Goal: Use online tool/utility: Utilize a website feature to perform a specific function

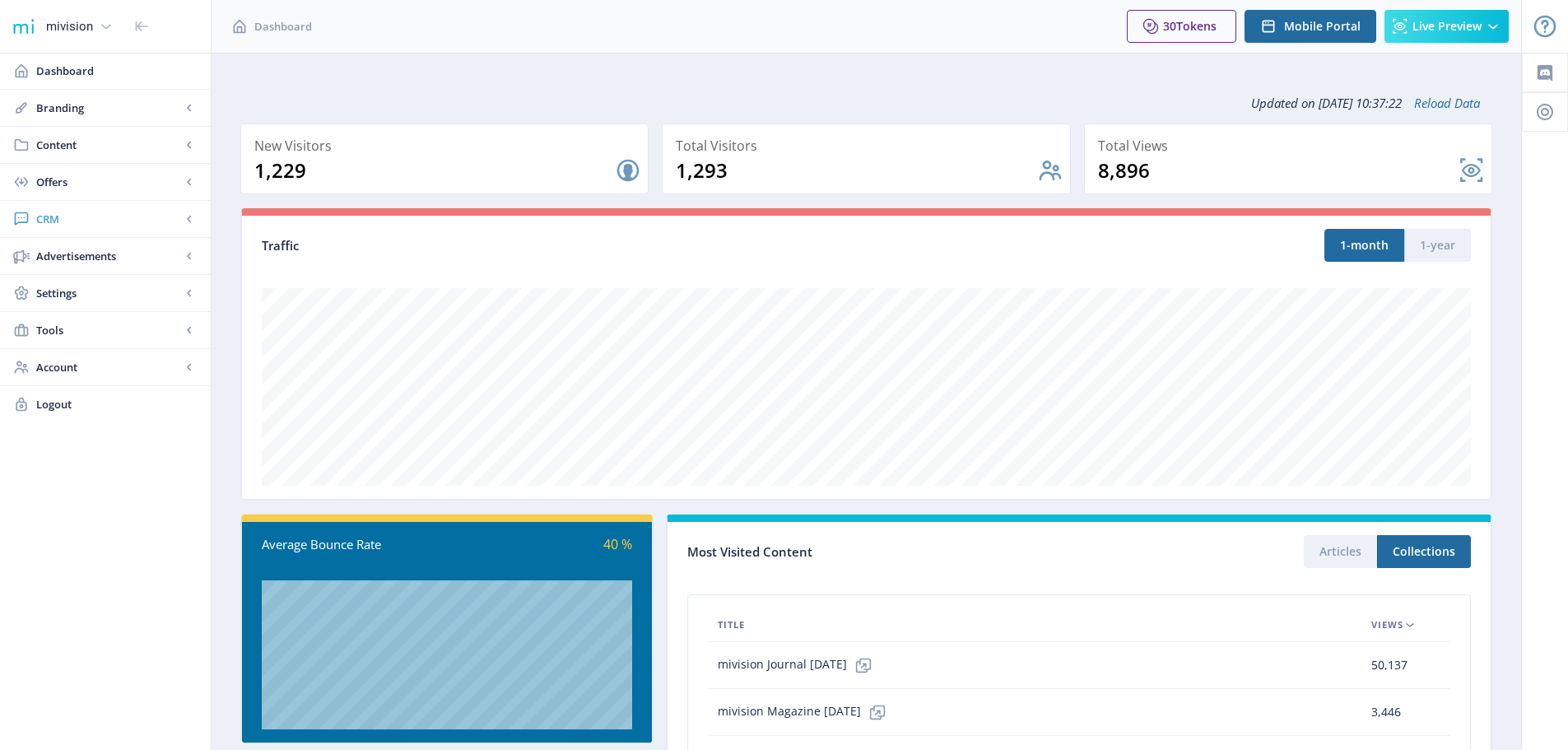
click at [61, 220] on span "CRM" at bounding box center [109, 219] width 145 height 17
click at [74, 254] on span "Readers" at bounding box center [123, 255] width 141 height 17
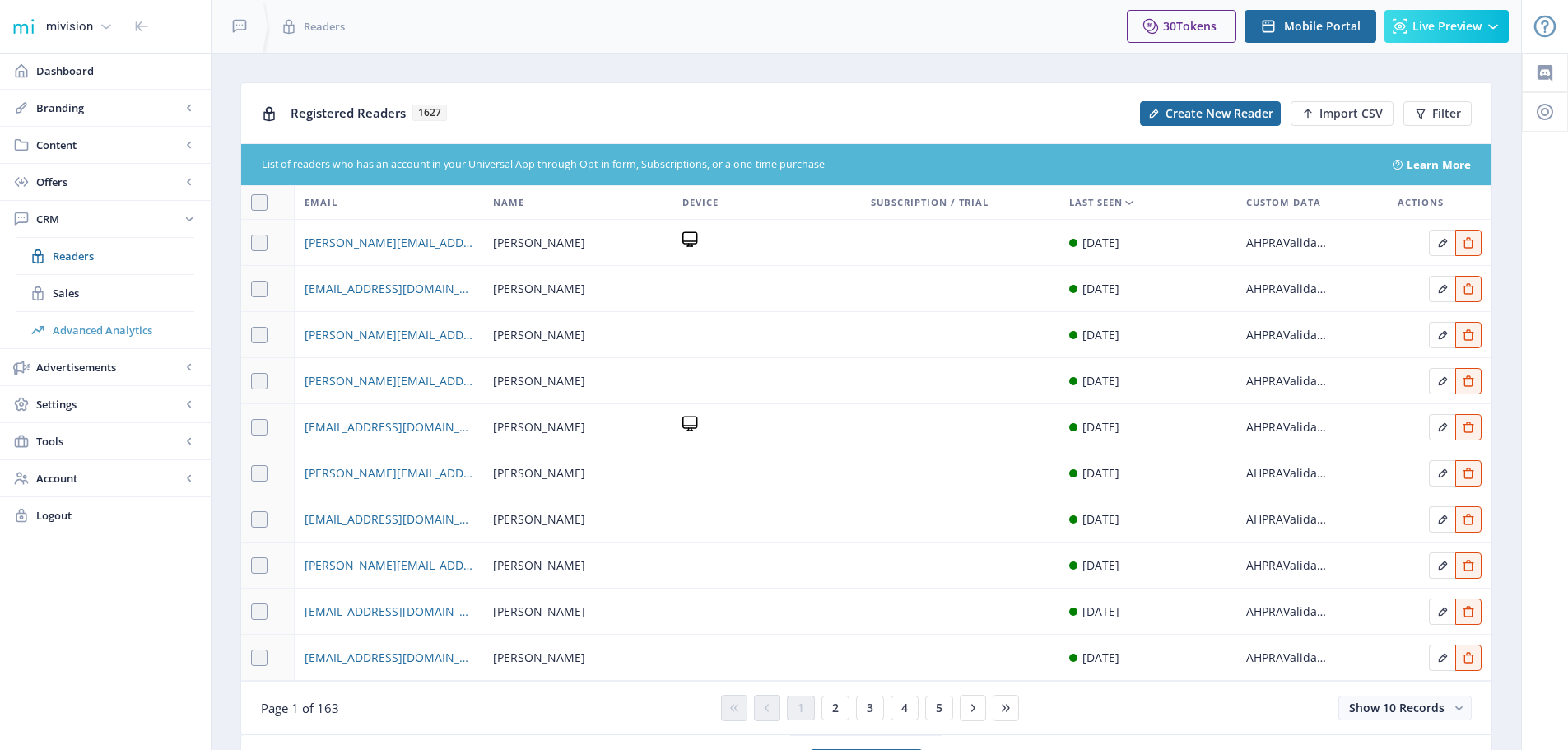
click at [83, 327] on span "Advanced Analytics" at bounding box center [123, 330] width 141 height 17
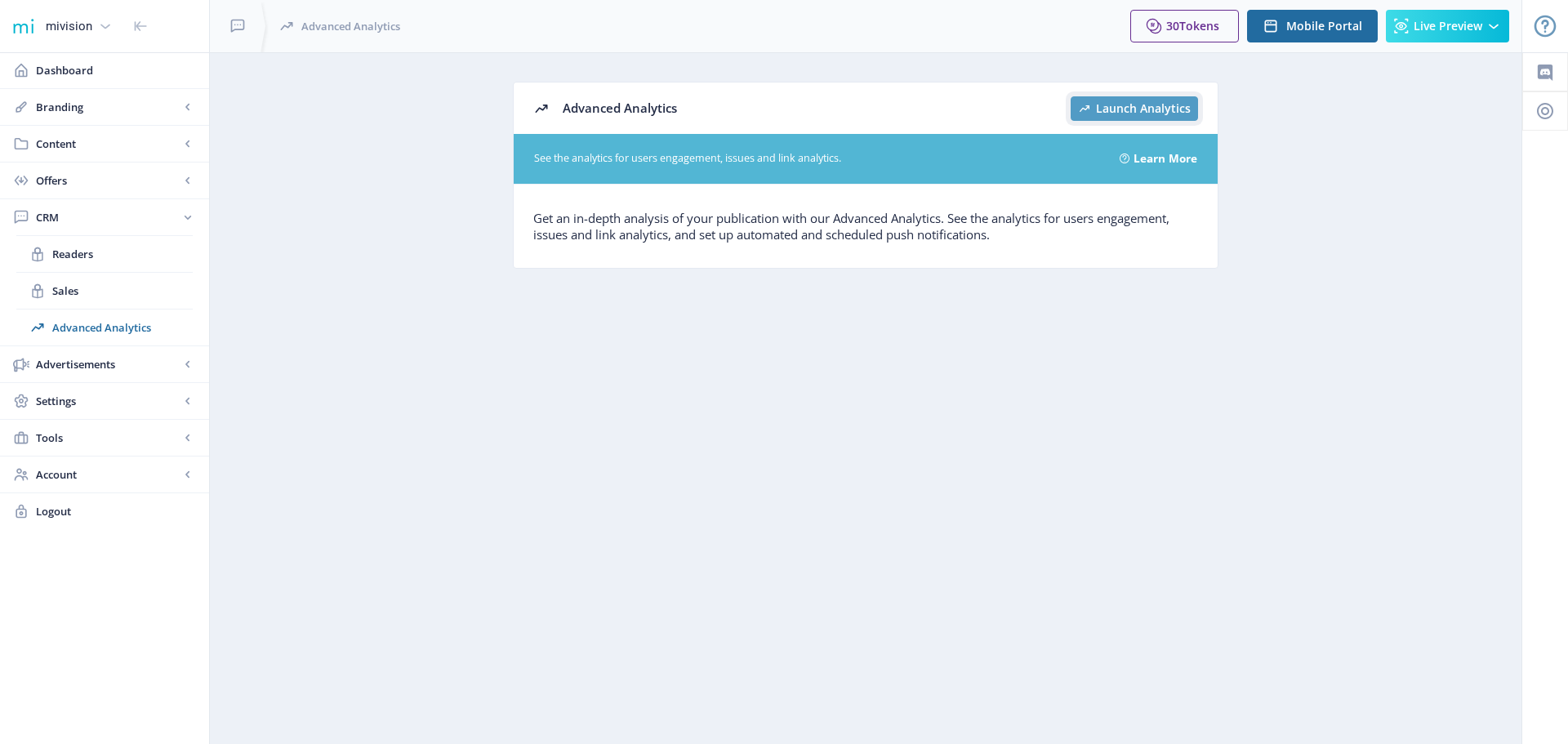
click at [1173, 106] on span "Launch Analytics" at bounding box center [1143, 109] width 94 height 13
